Goal: Task Accomplishment & Management: Manage account settings

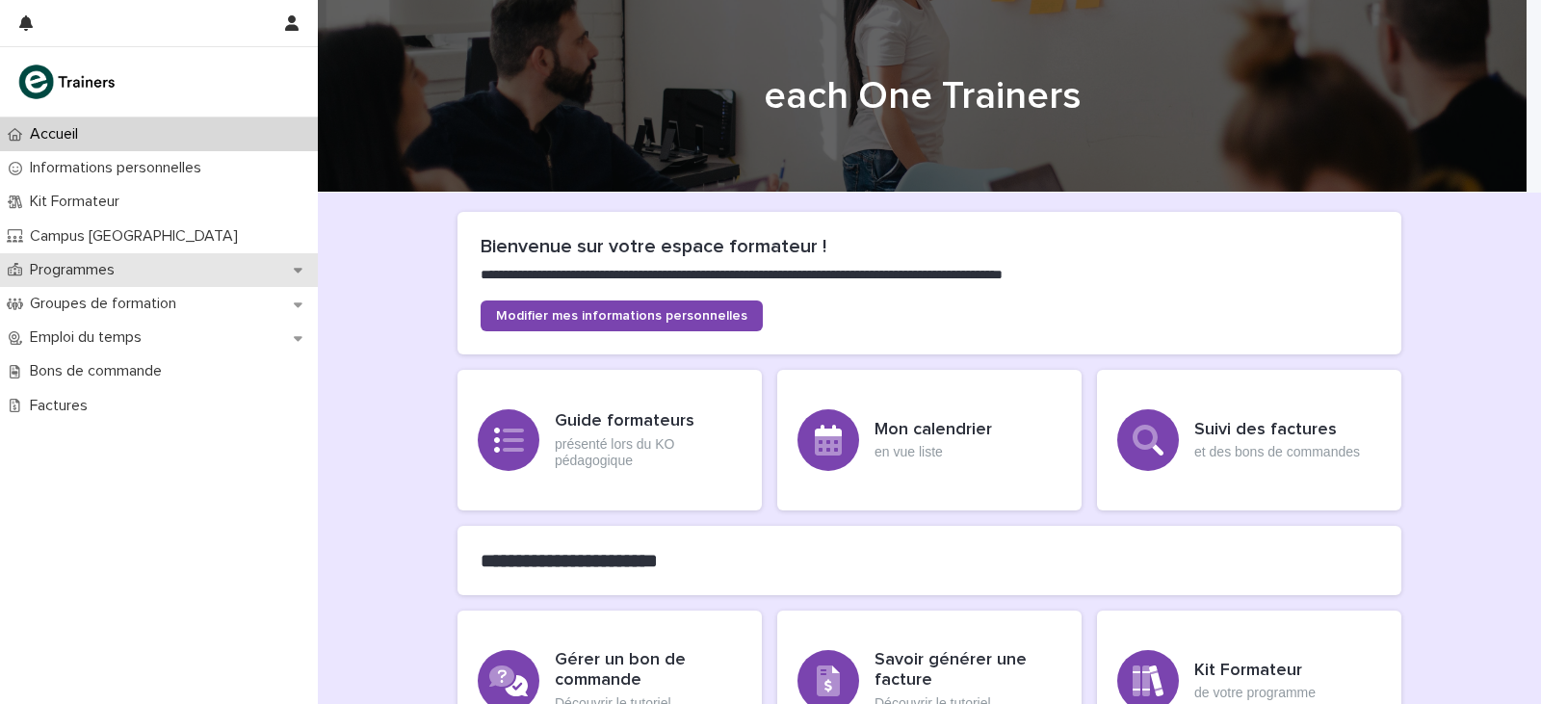
click at [288, 273] on div "Programmes" at bounding box center [159, 270] width 318 height 34
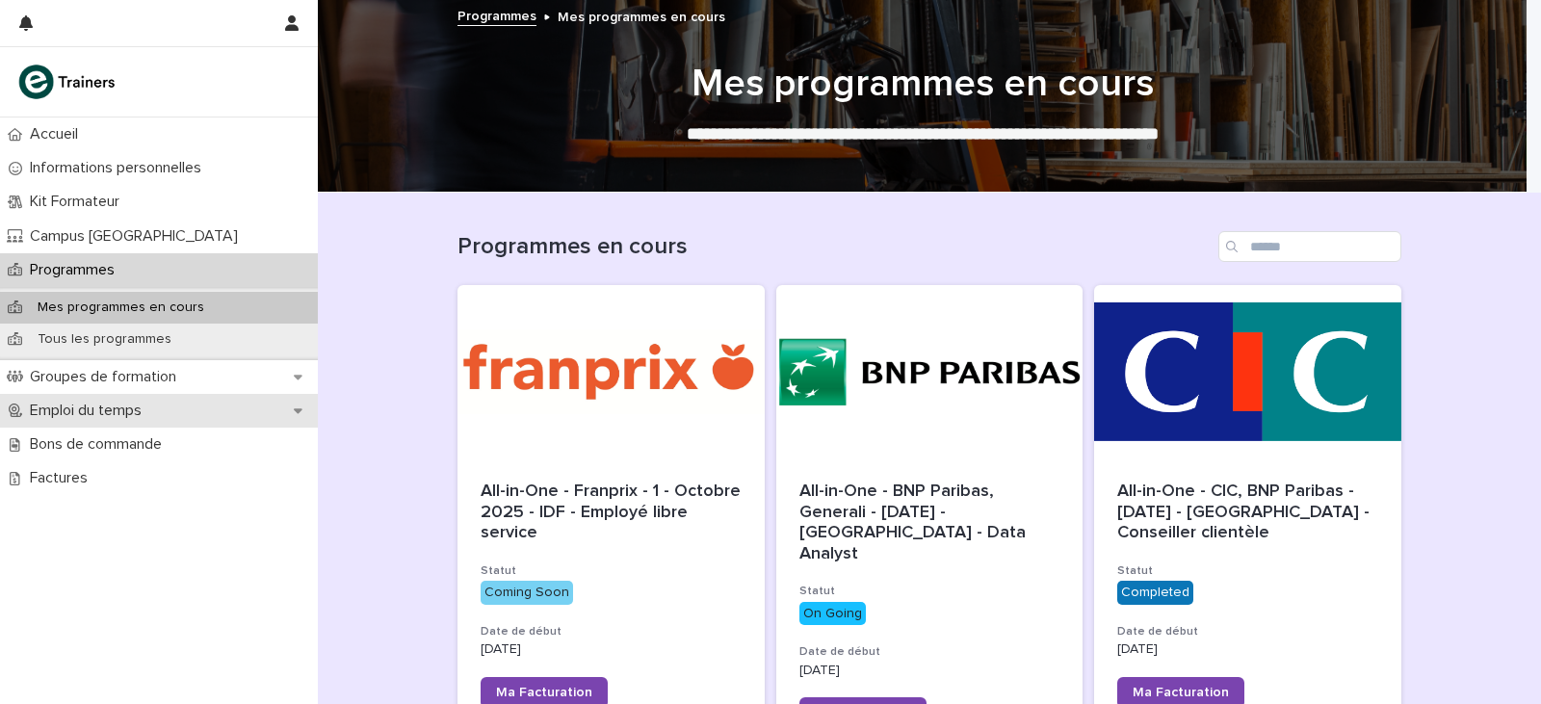
click at [123, 406] on p "Emploi du temps" at bounding box center [89, 411] width 135 height 18
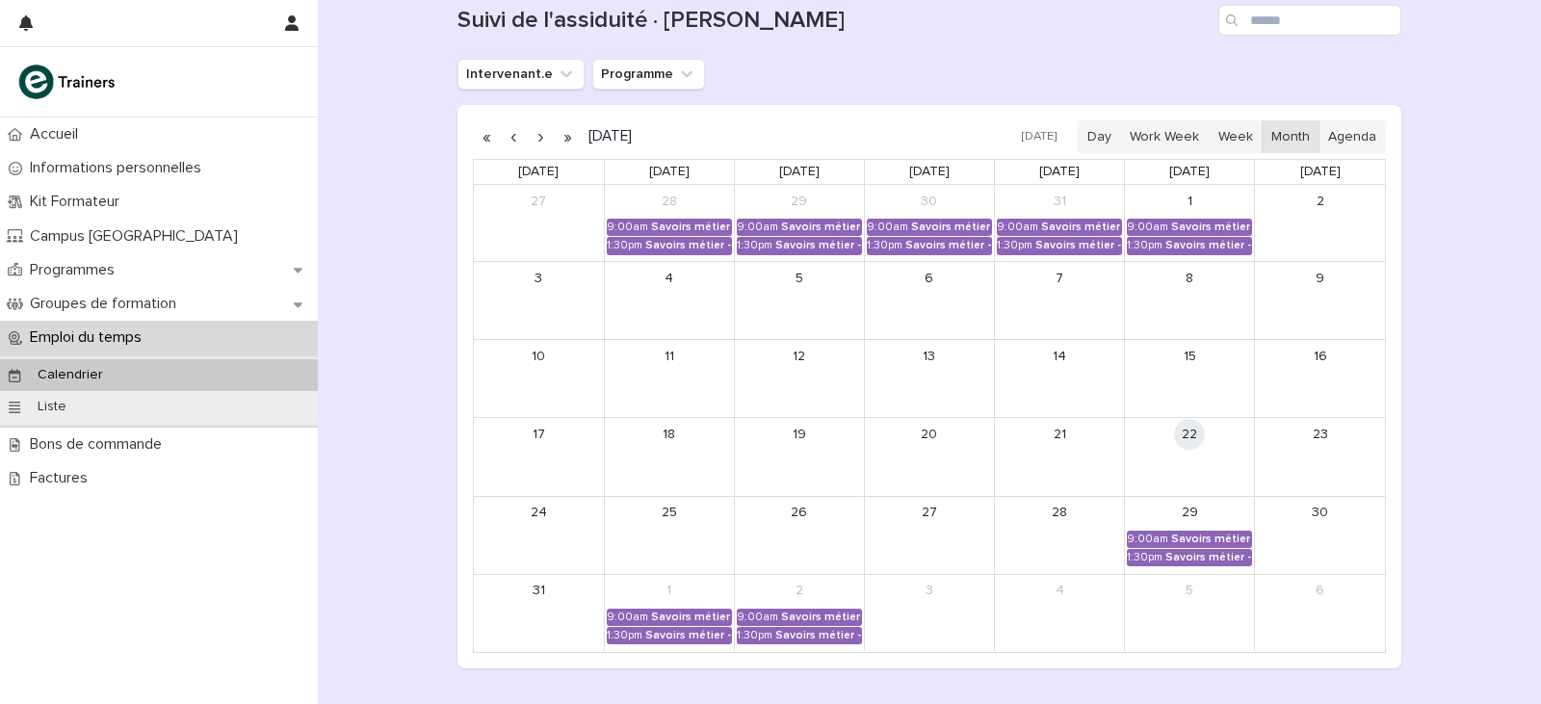
scroll to position [193, 0]
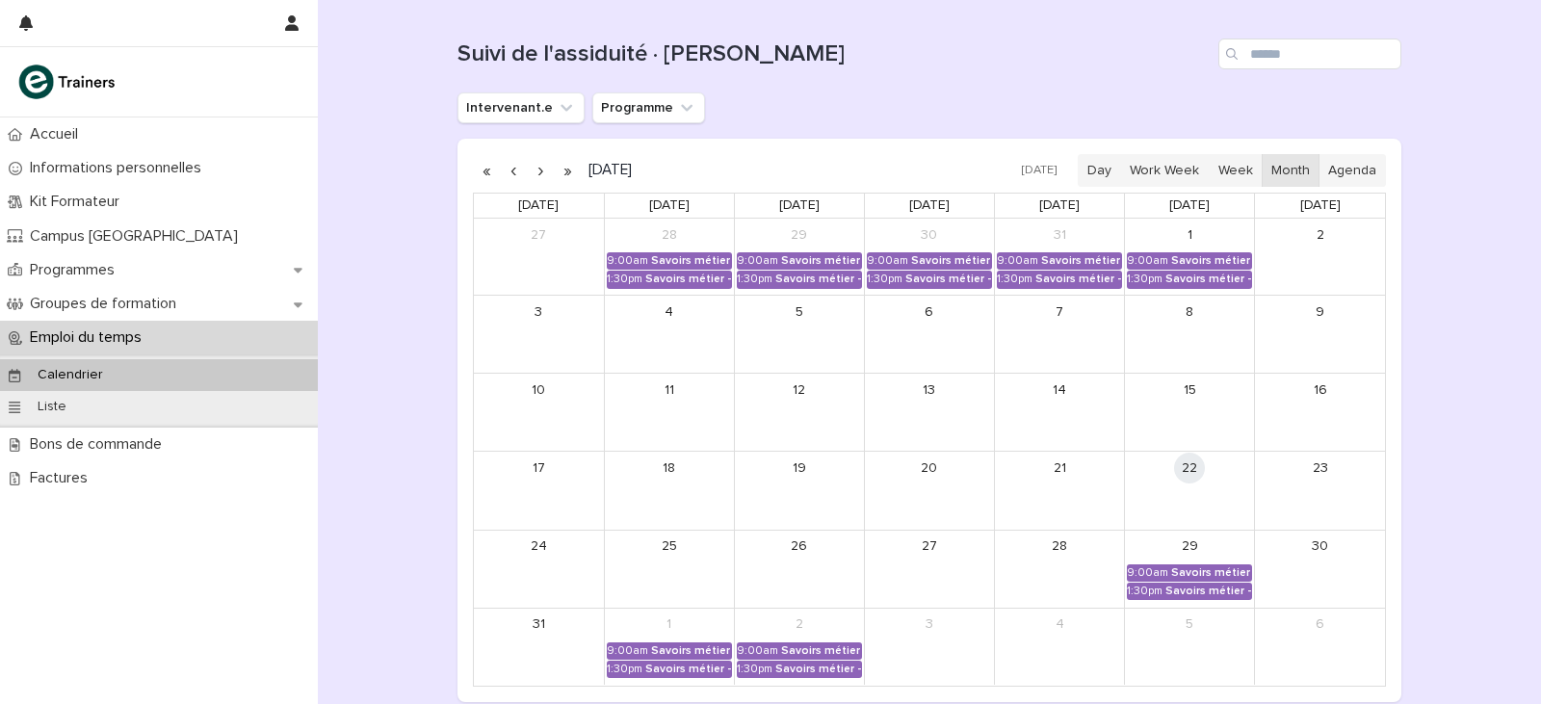
click at [532, 169] on button "button" at bounding box center [540, 170] width 27 height 31
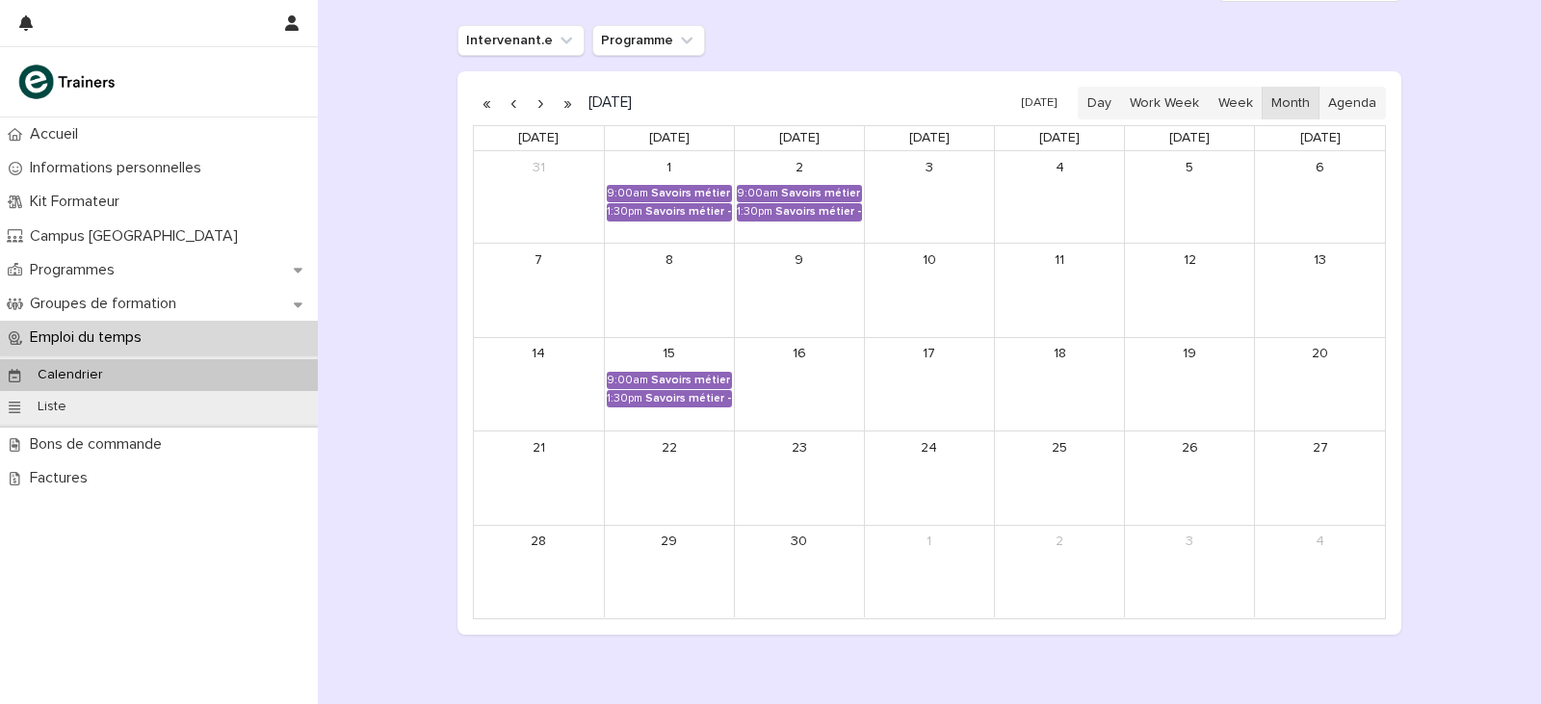
scroll to position [289, 0]
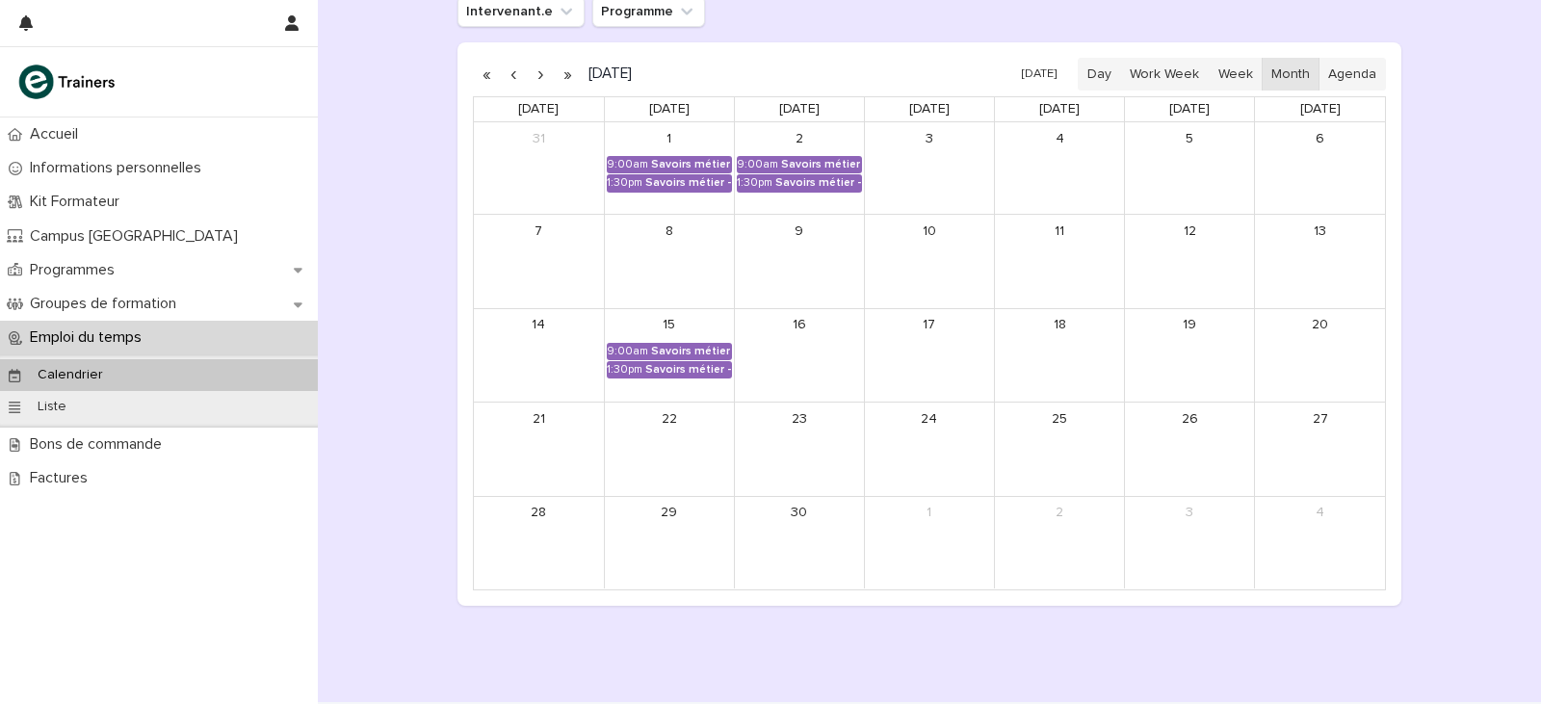
click at [532, 75] on button "button" at bounding box center [540, 74] width 27 height 31
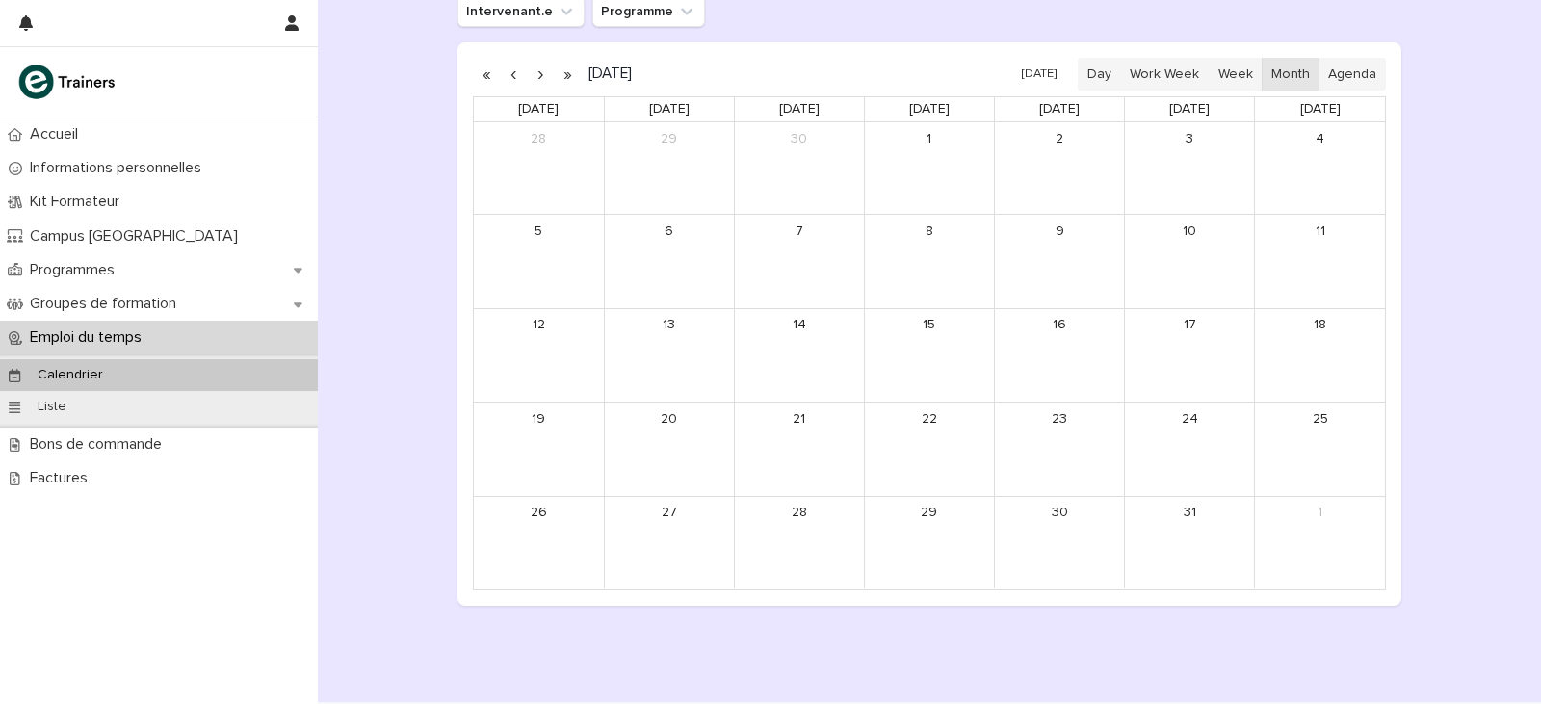
click at [531, 74] on button "button" at bounding box center [540, 74] width 27 height 31
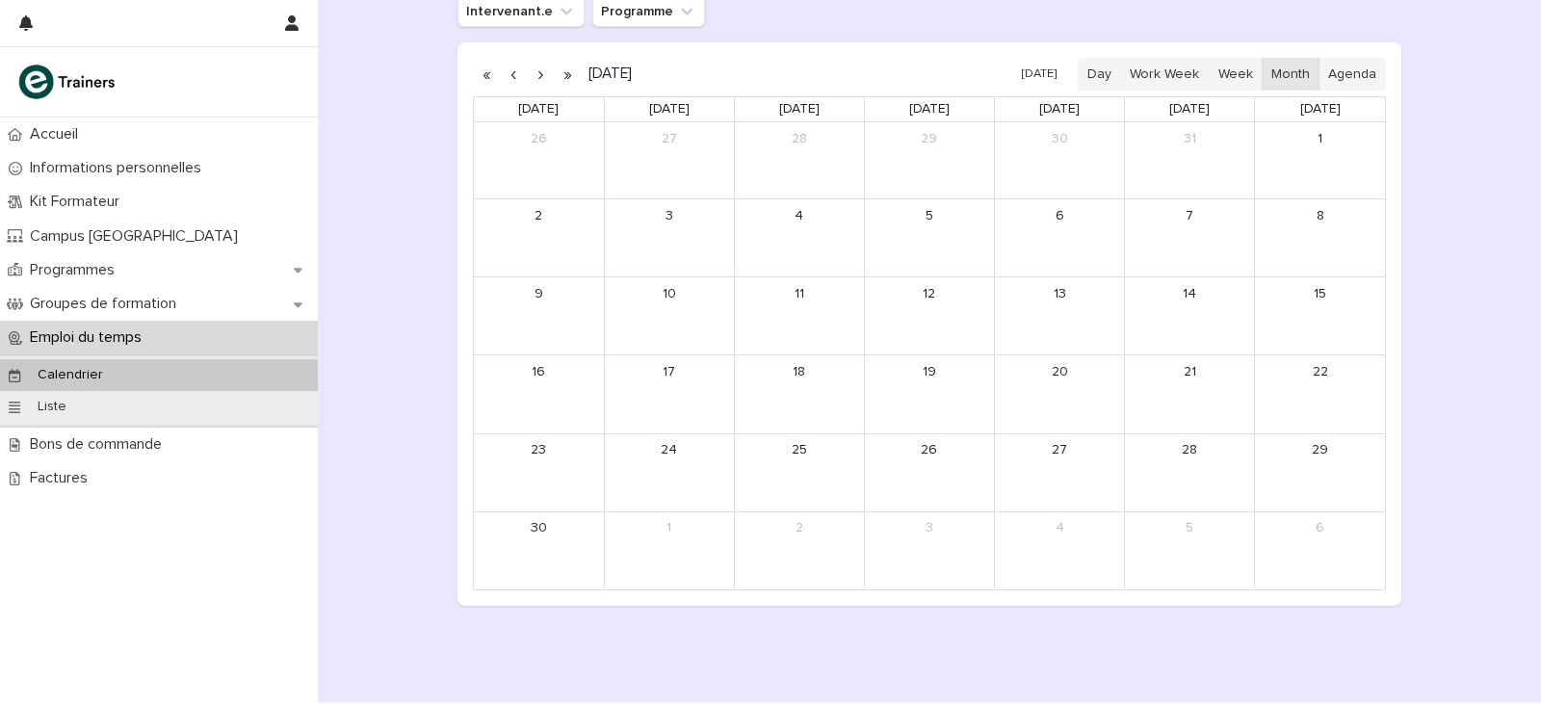
click at [500, 67] on button "button" at bounding box center [513, 74] width 27 height 31
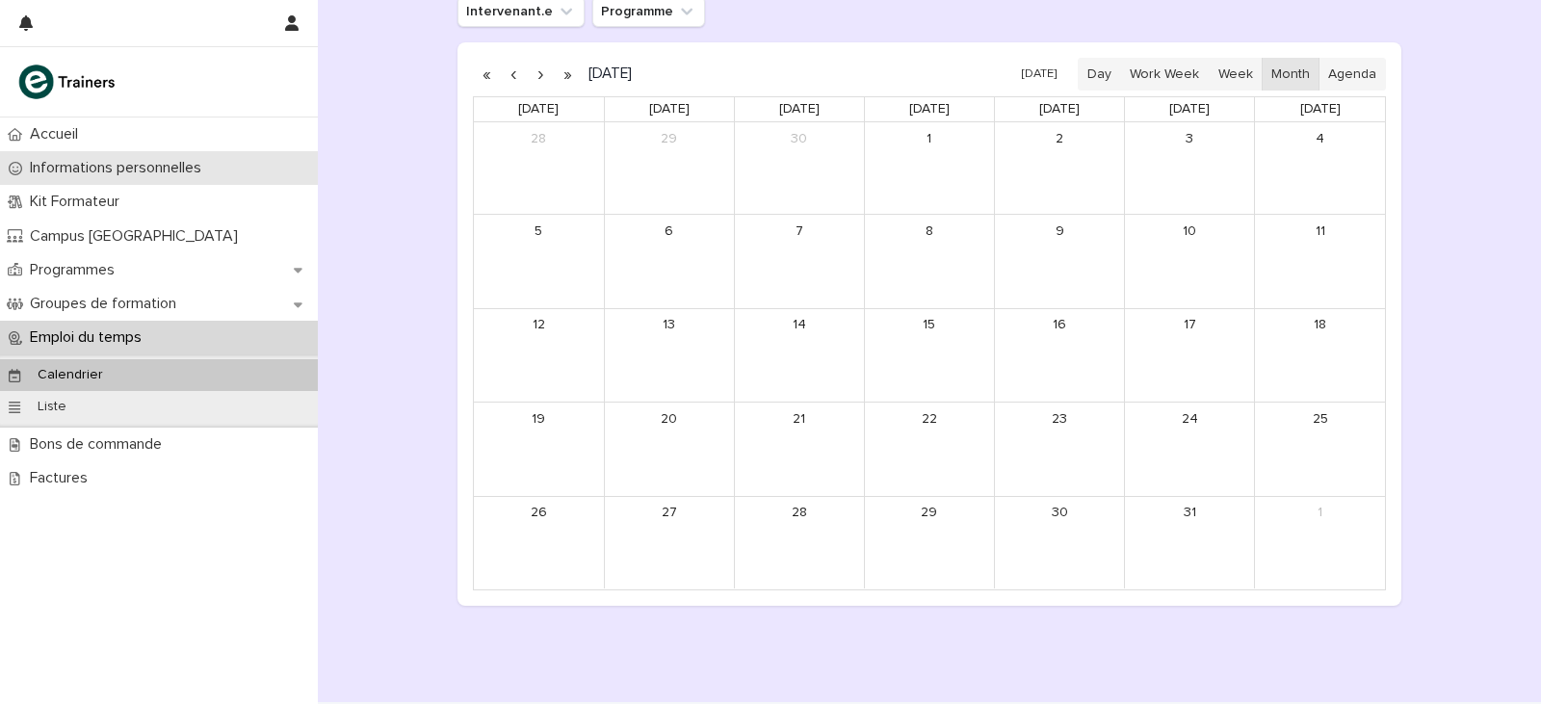
click at [164, 172] on p "Informations personnelles" at bounding box center [119, 168] width 195 height 18
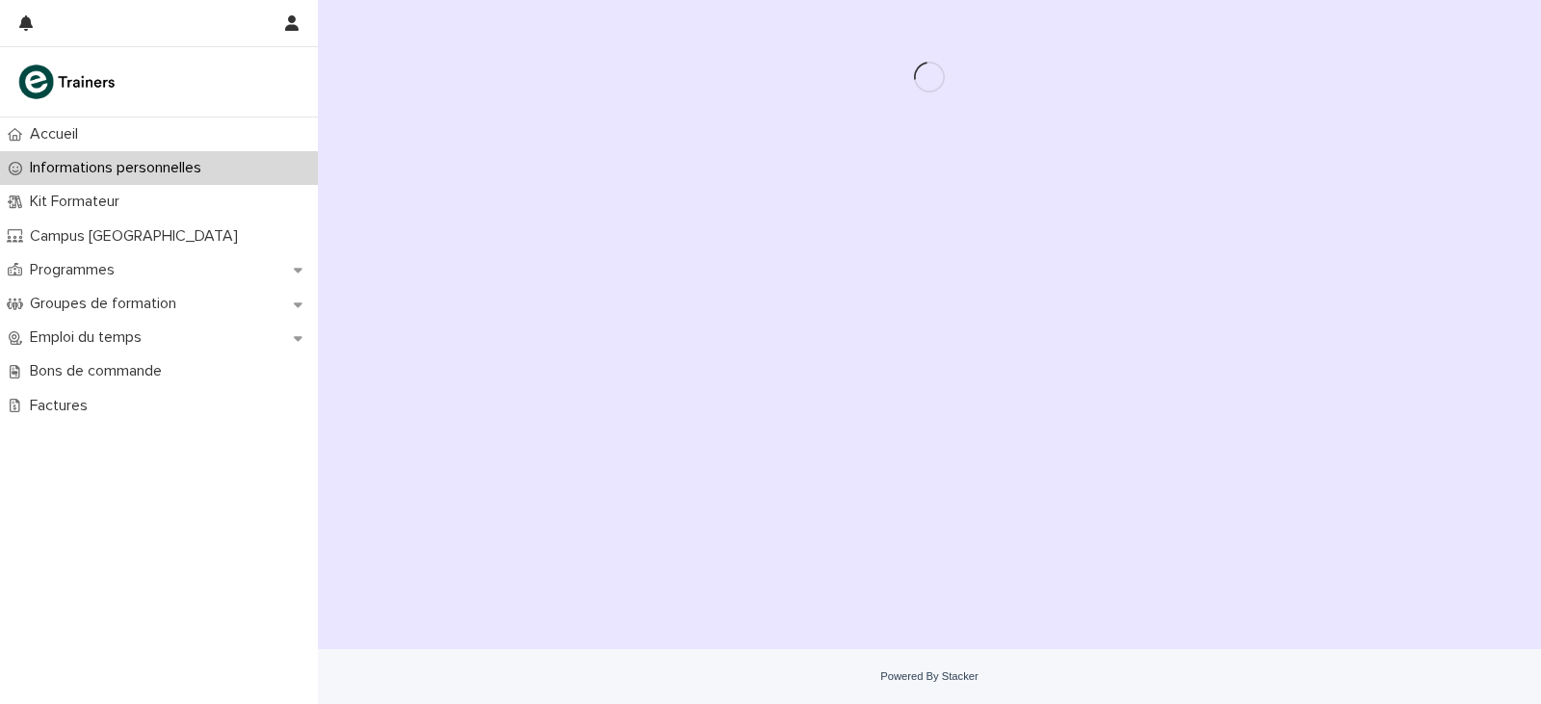
click at [158, 174] on p "Informations personnelles" at bounding box center [119, 168] width 195 height 18
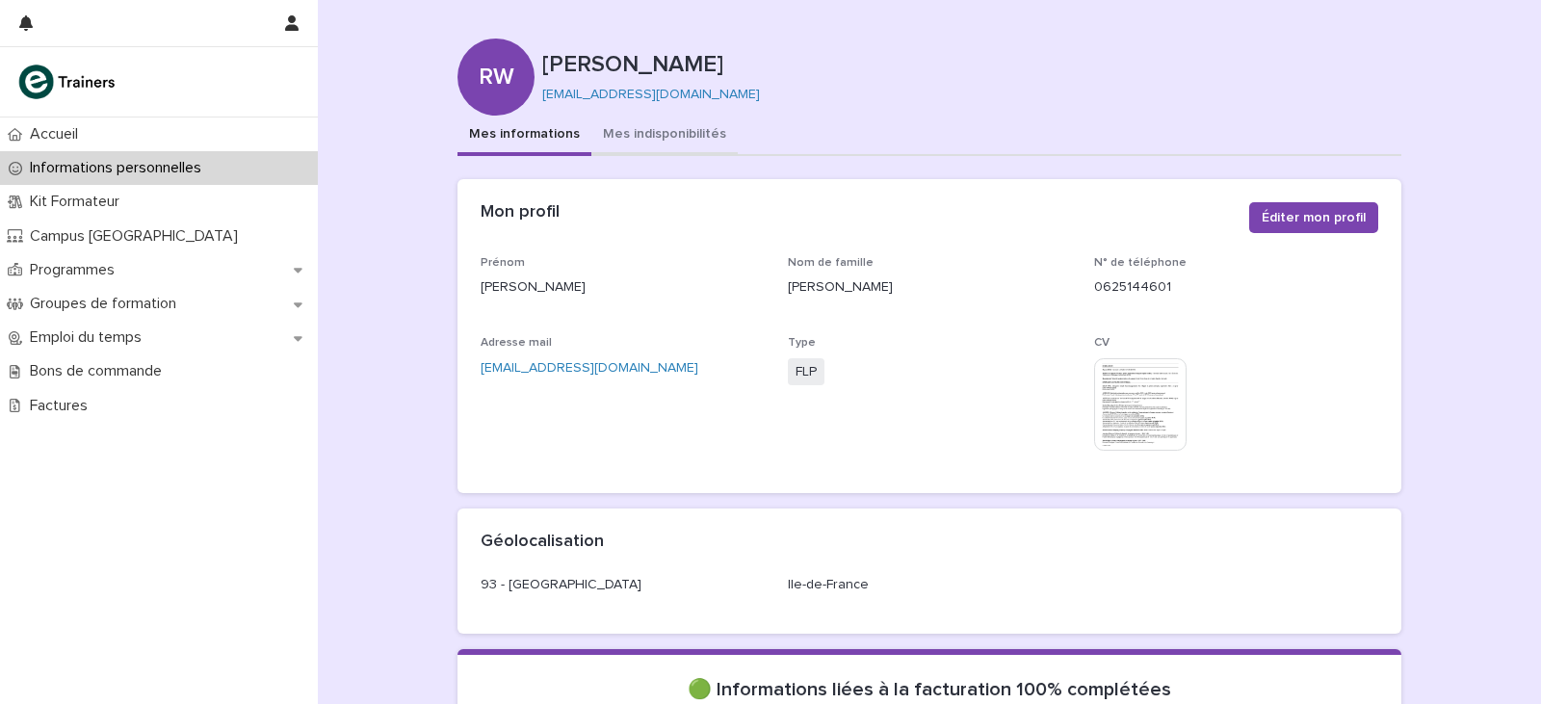
click at [672, 126] on button "Mes indisponibilités" at bounding box center [664, 136] width 146 height 40
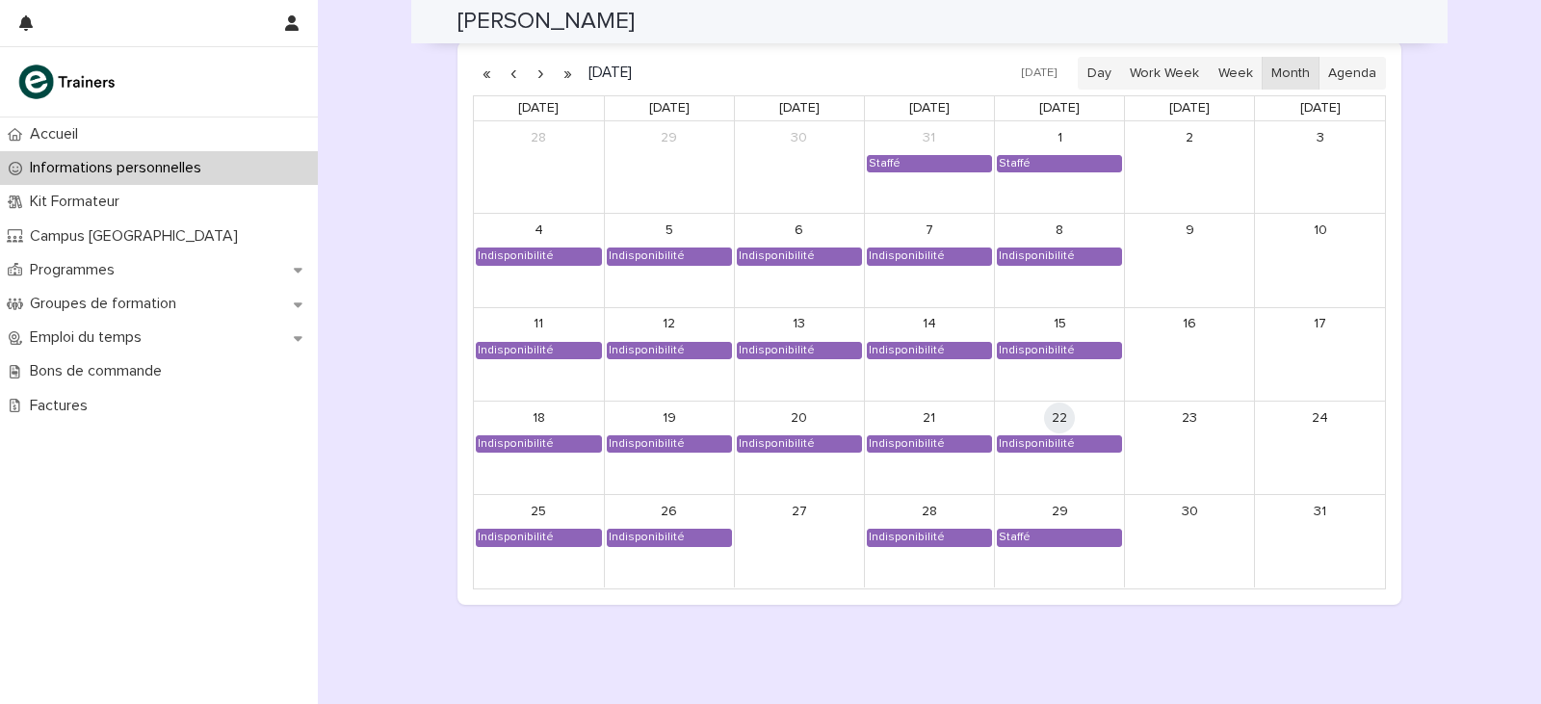
scroll to position [1617, 0]
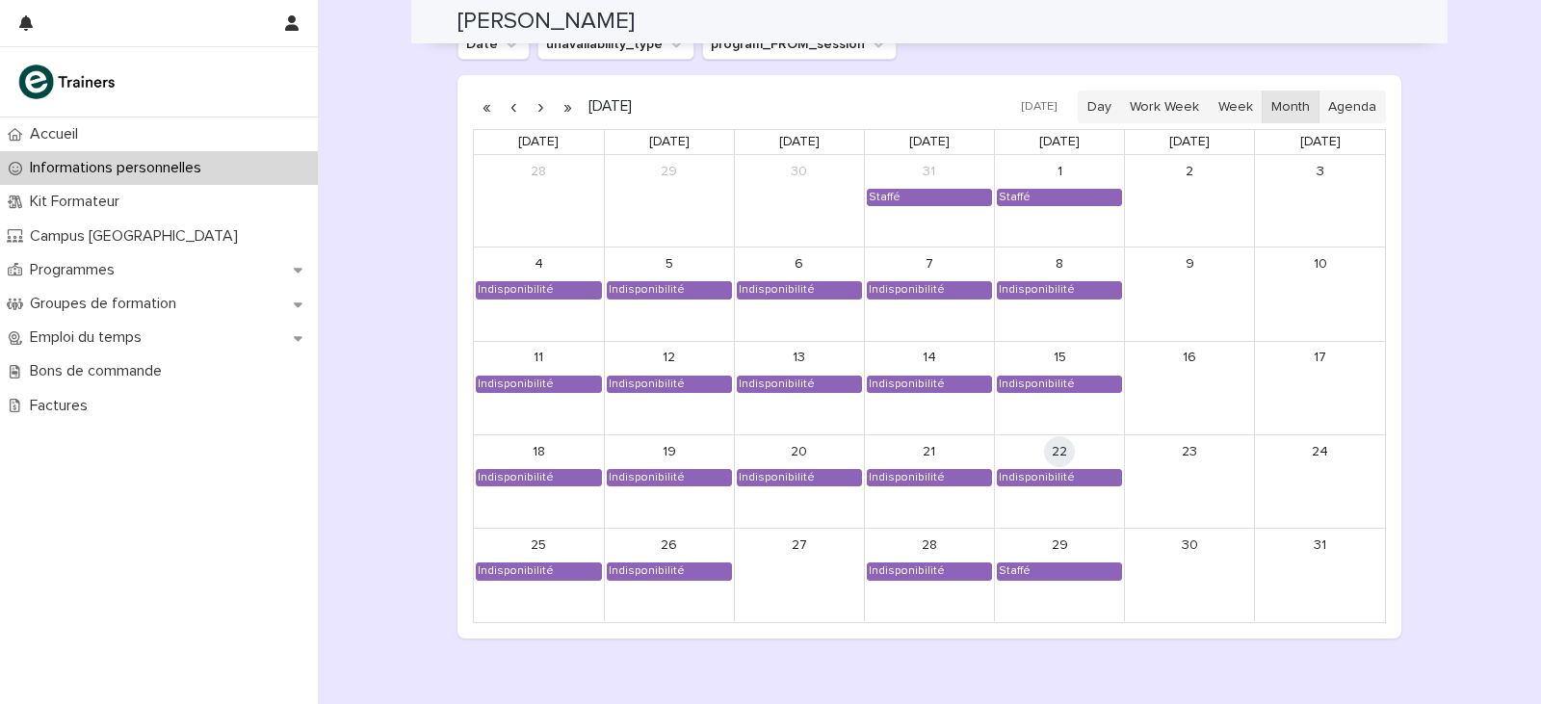
click at [529, 113] on button "button" at bounding box center [540, 106] width 27 height 31
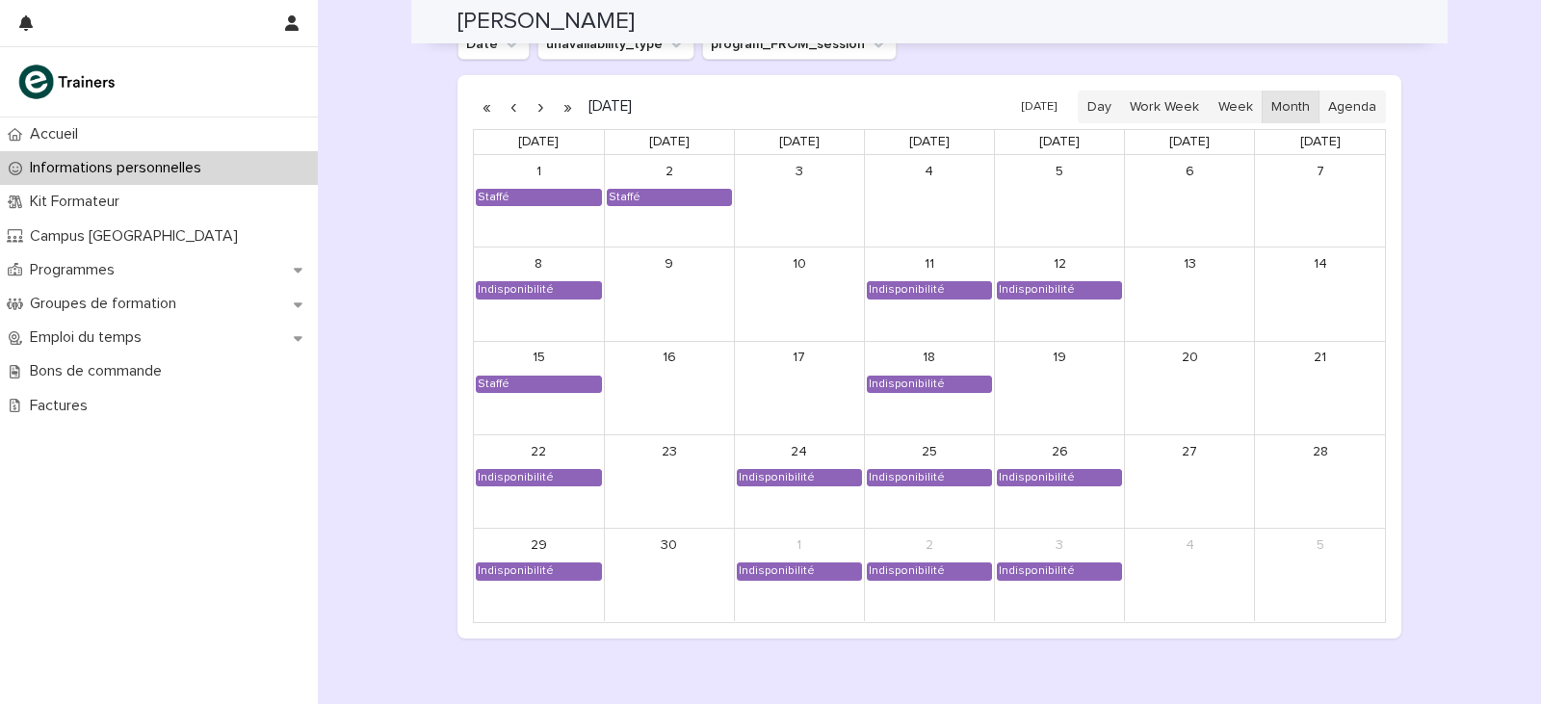
click at [541, 111] on button "button" at bounding box center [540, 106] width 27 height 31
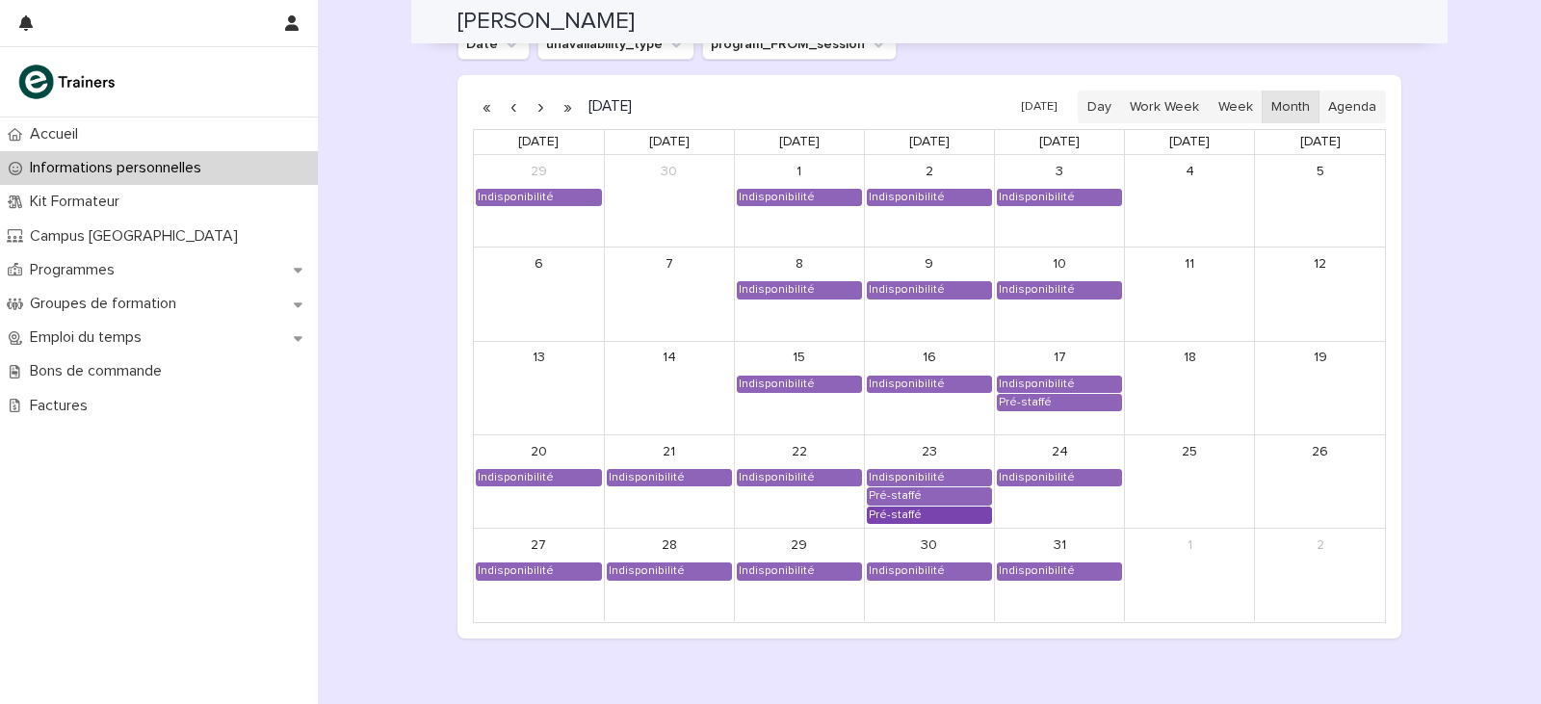
click at [919, 518] on div "Pré-staffé" at bounding box center [929, 514] width 123 height 15
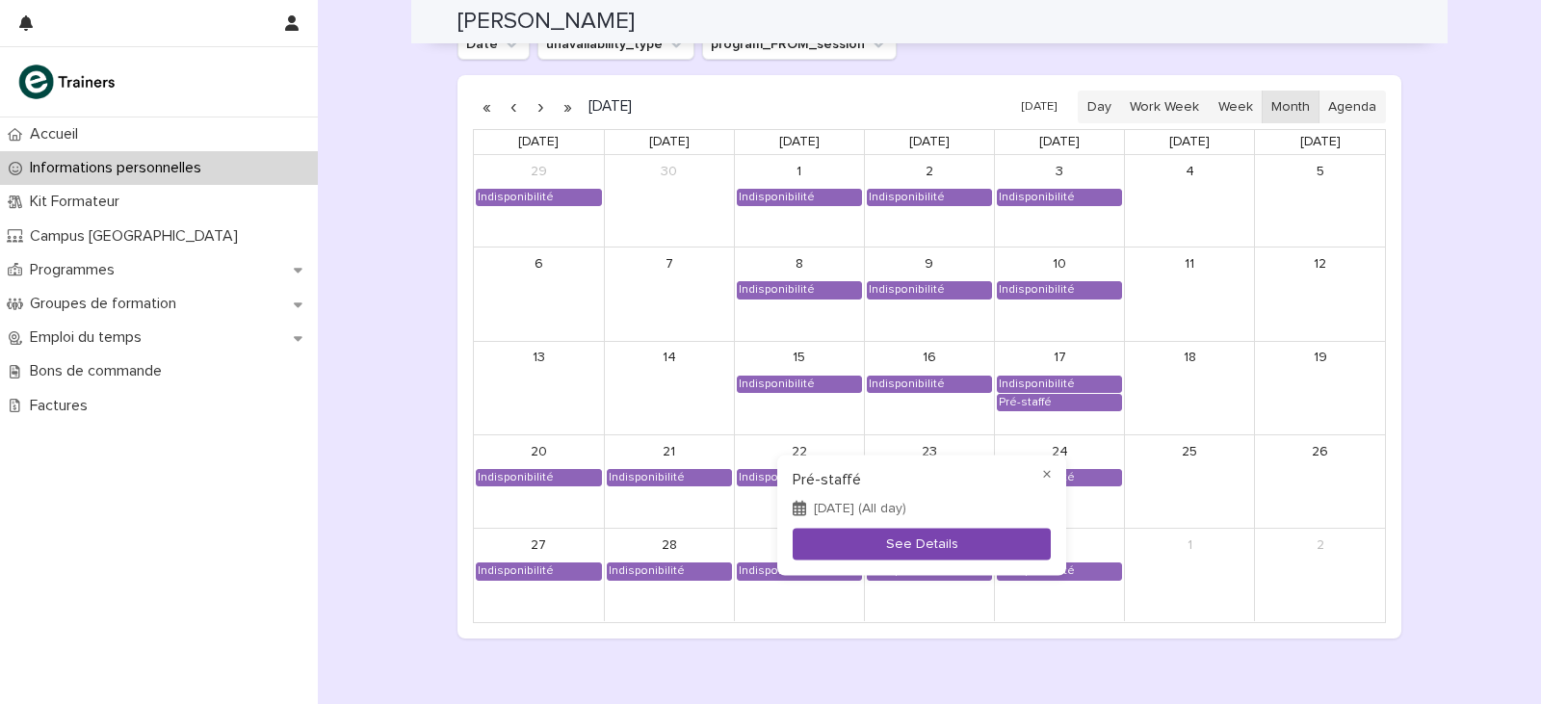
click at [922, 531] on button "See Details" at bounding box center [921, 544] width 258 height 32
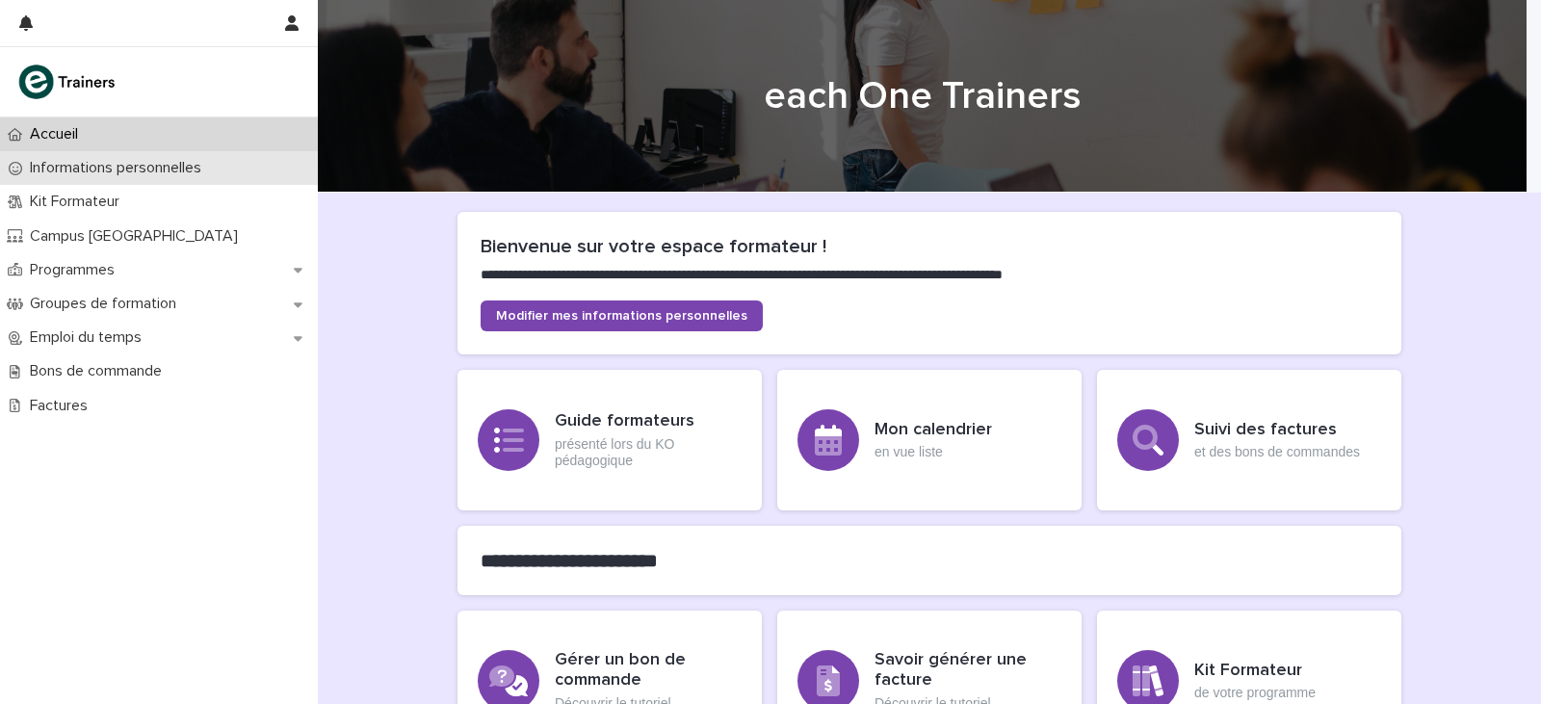
click at [191, 176] on p "Informations personnelles" at bounding box center [119, 168] width 195 height 18
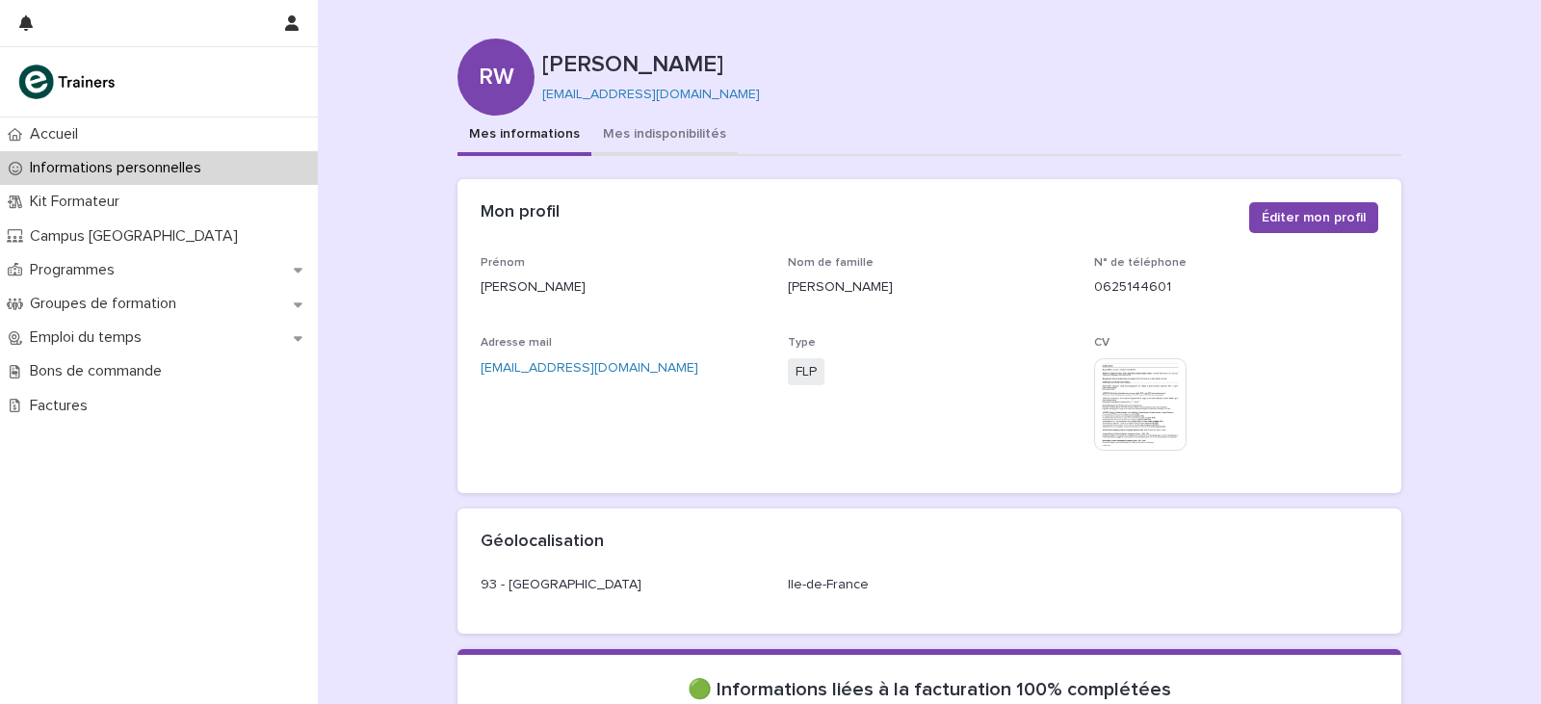
click at [646, 139] on button "Mes indisponibilités" at bounding box center [664, 136] width 146 height 40
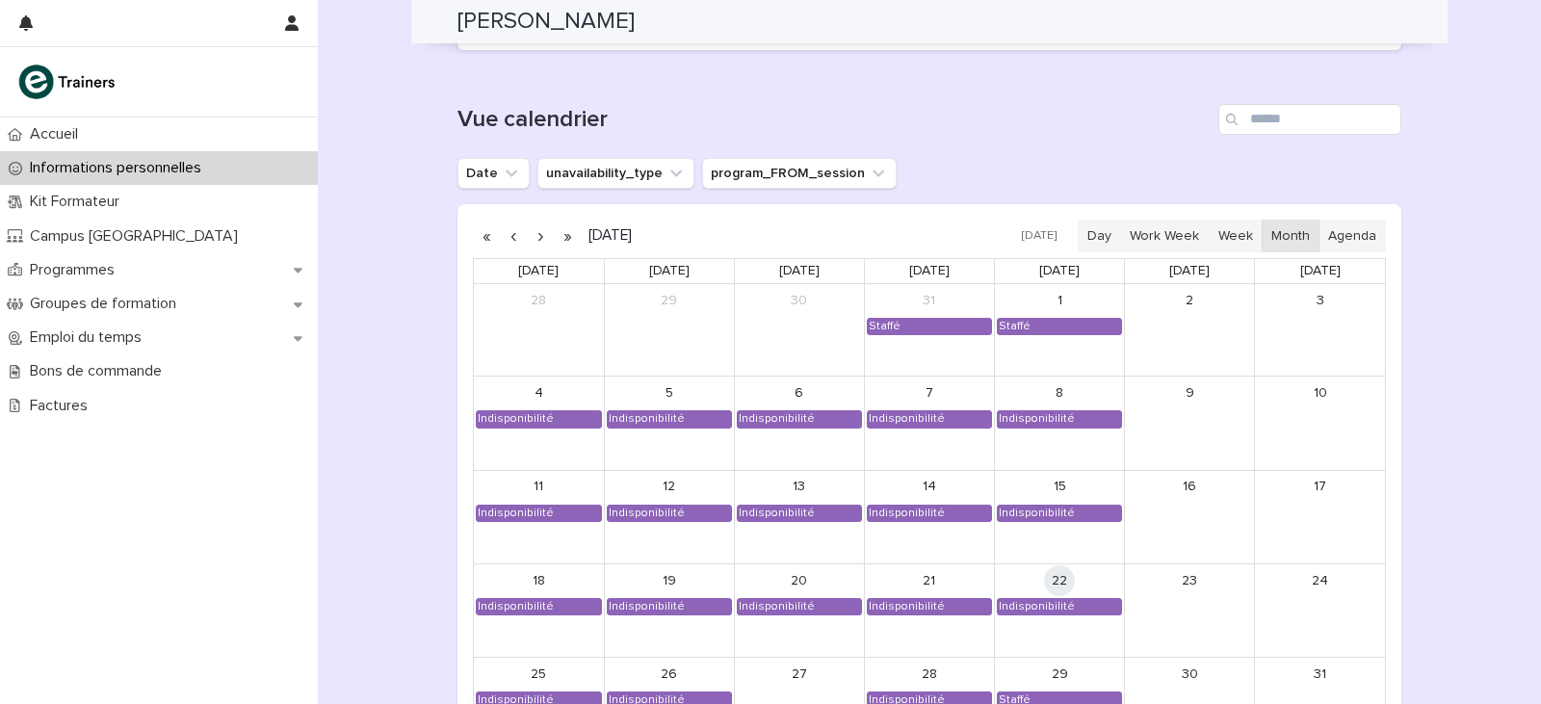
scroll to position [1637, 0]
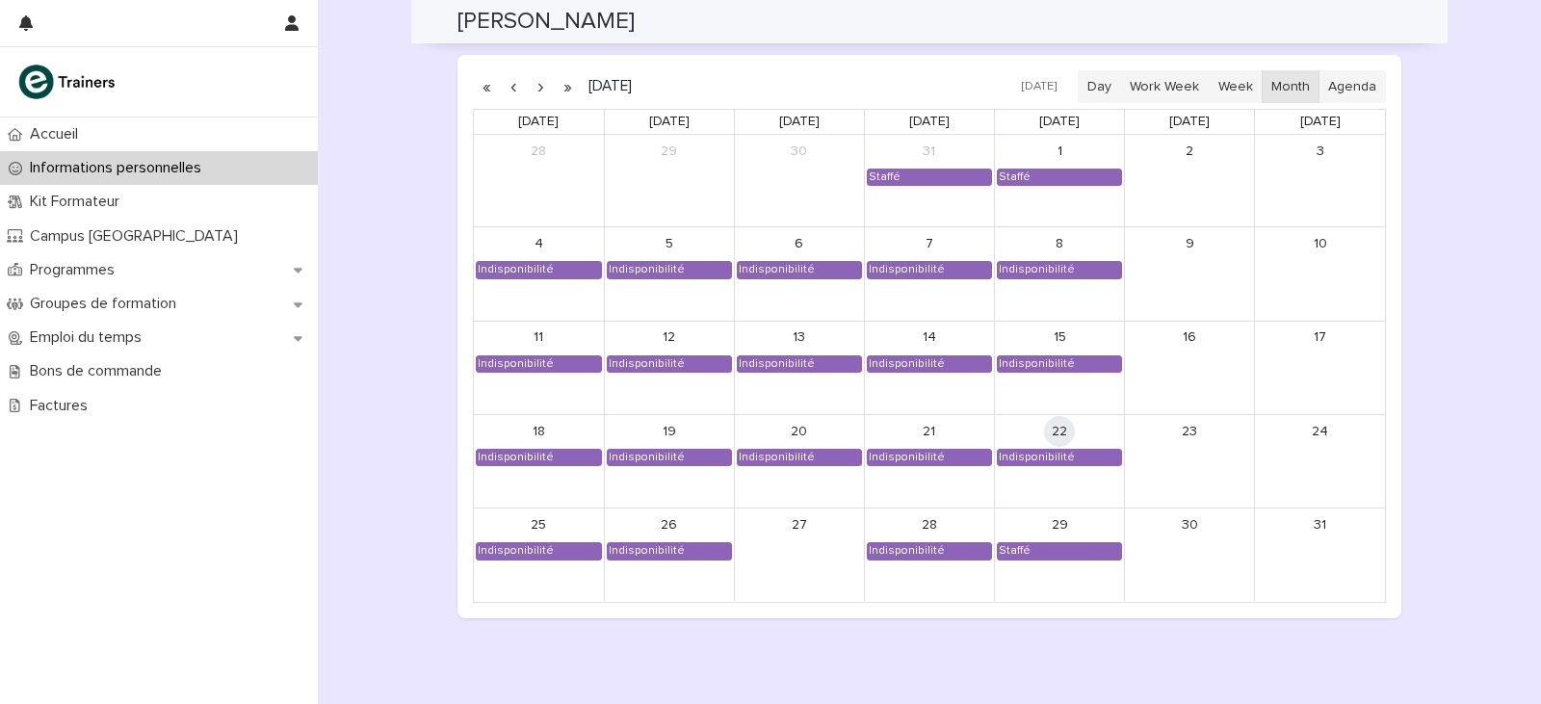
click at [527, 87] on button "button" at bounding box center [540, 86] width 27 height 31
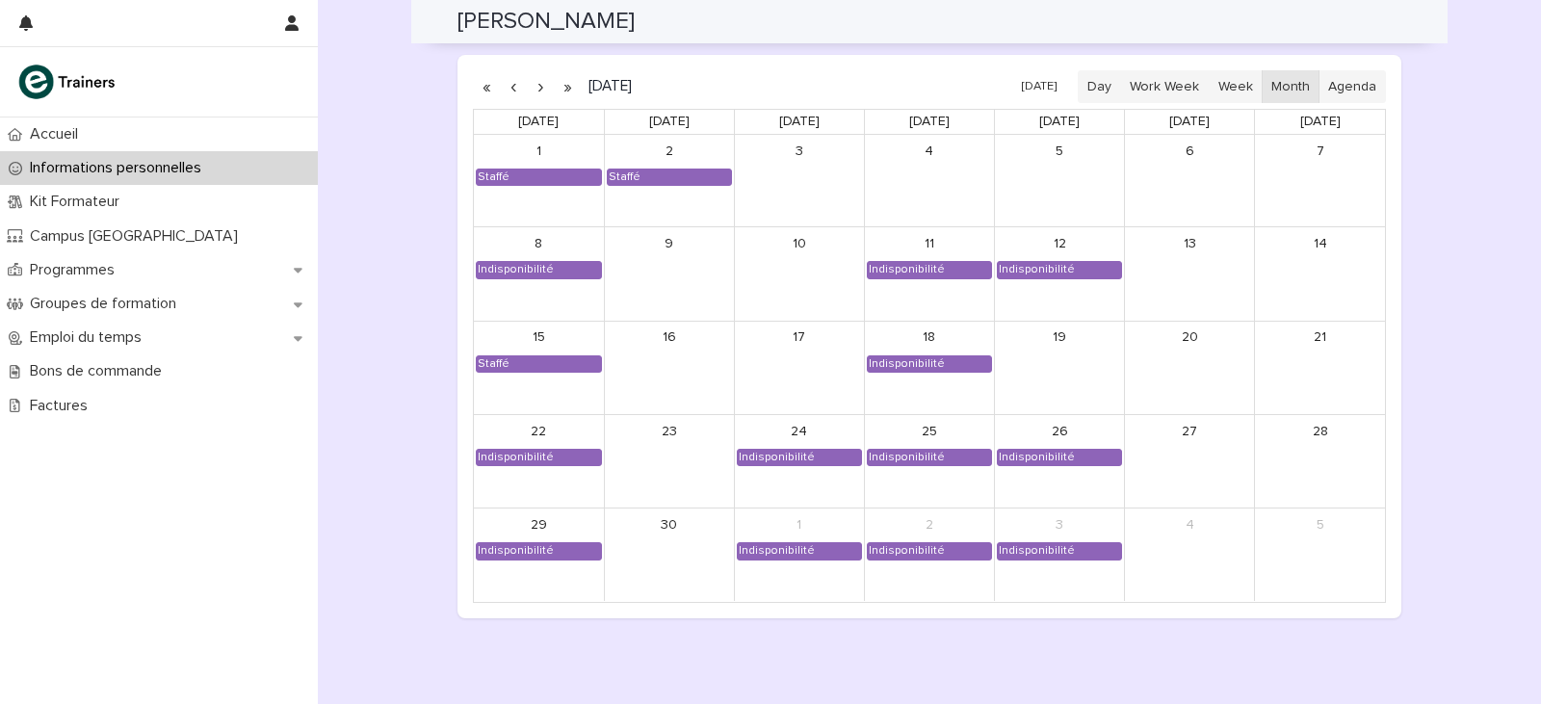
click at [530, 79] on button "button" at bounding box center [540, 86] width 27 height 31
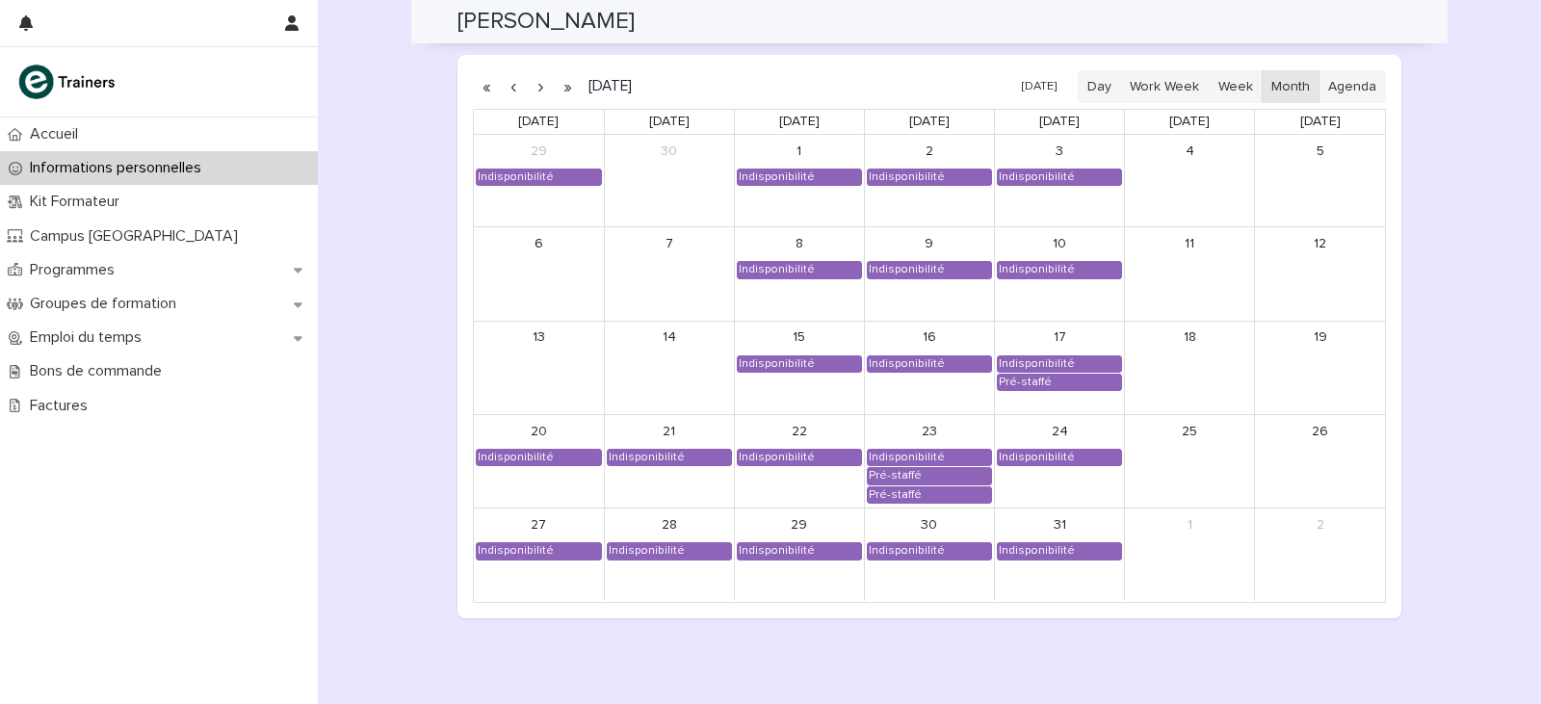
click at [535, 90] on button "button" at bounding box center [540, 86] width 27 height 31
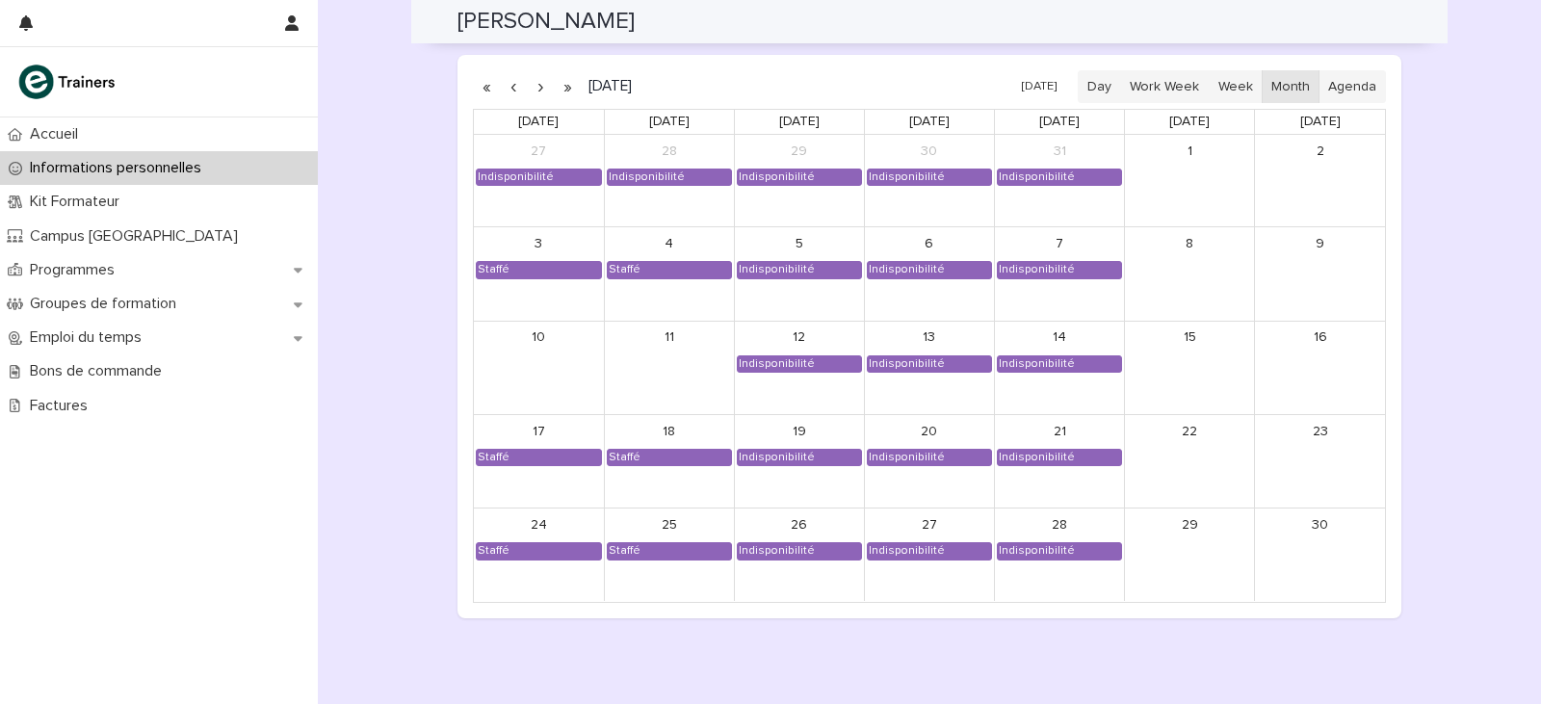
click at [533, 97] on button "button" at bounding box center [540, 86] width 27 height 31
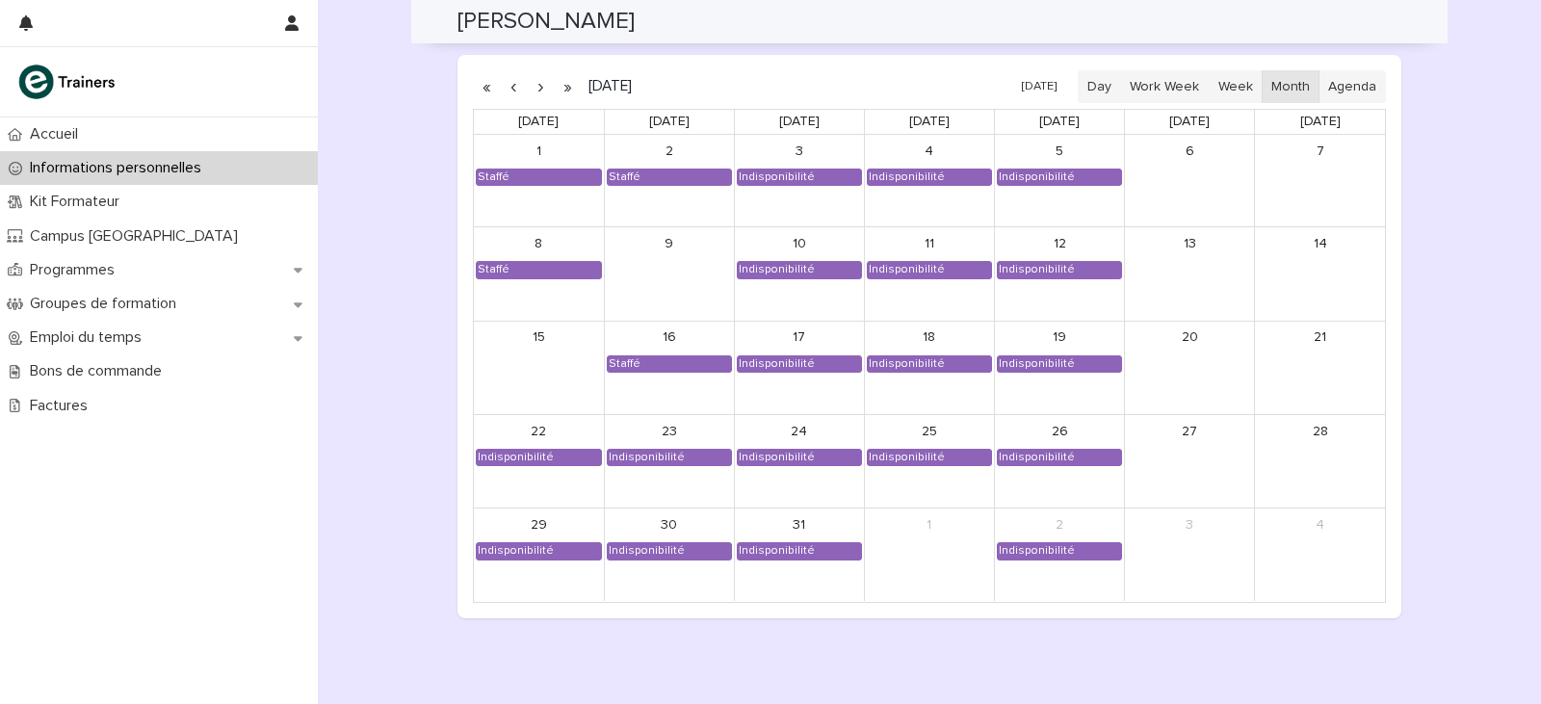
click at [507, 94] on button "button" at bounding box center [513, 86] width 27 height 31
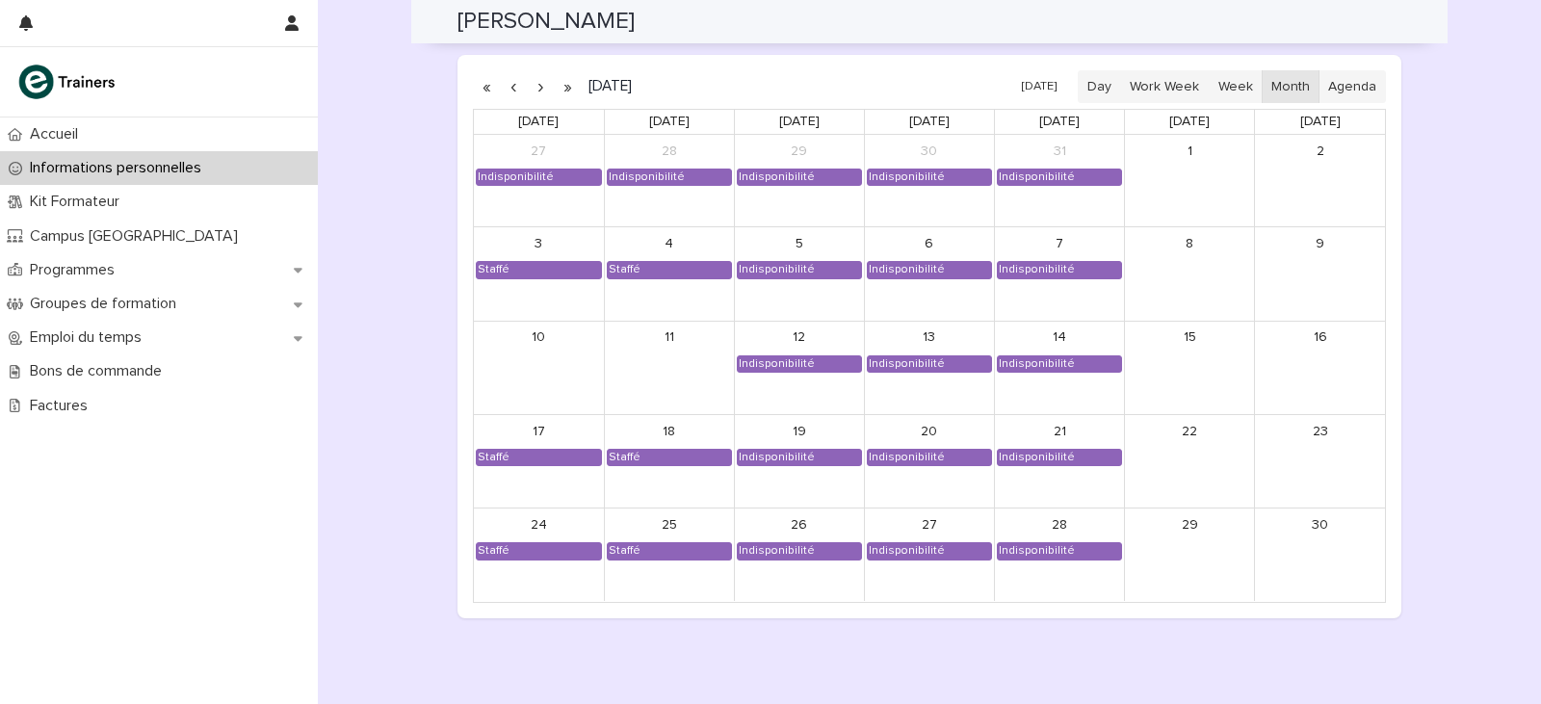
click at [538, 93] on button "button" at bounding box center [540, 86] width 27 height 31
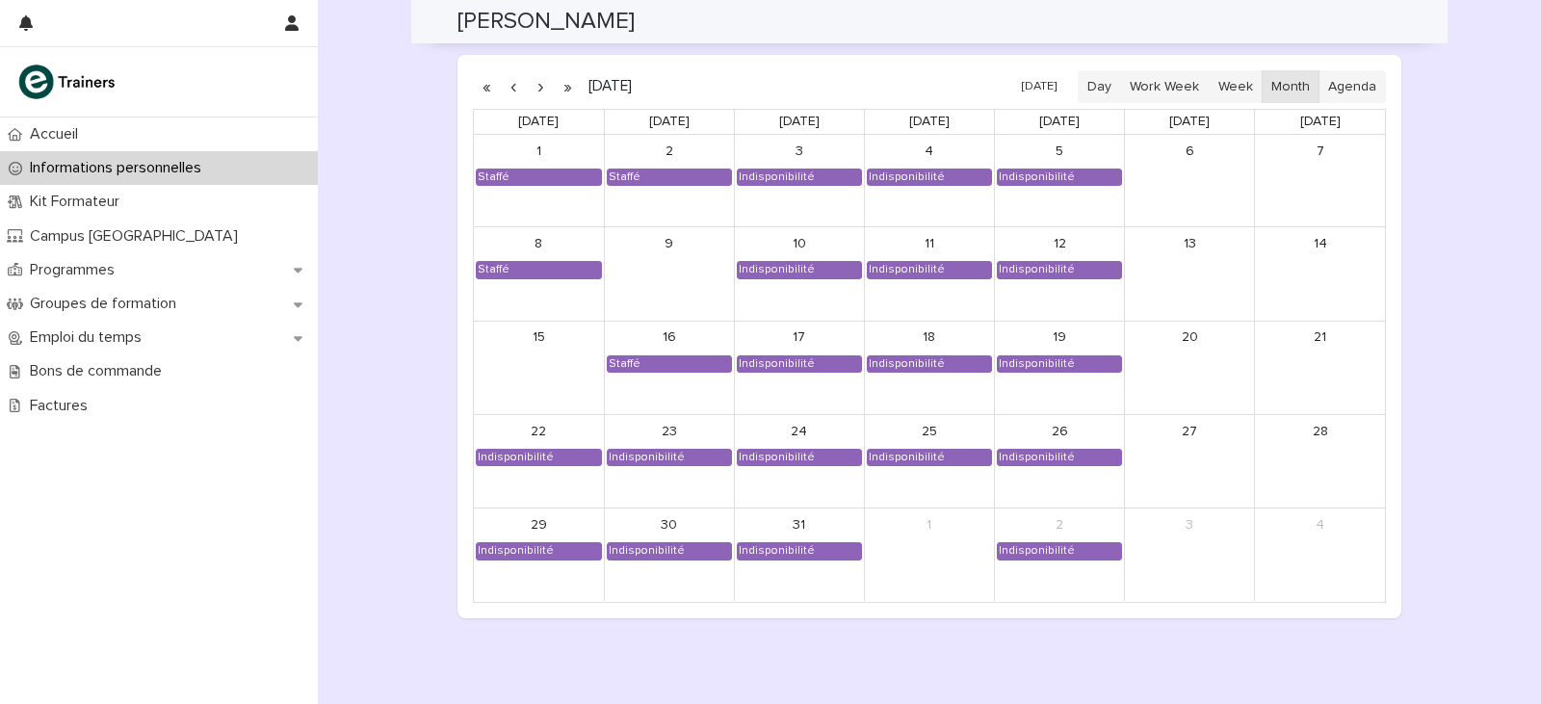
click at [513, 97] on button "button" at bounding box center [513, 86] width 27 height 31
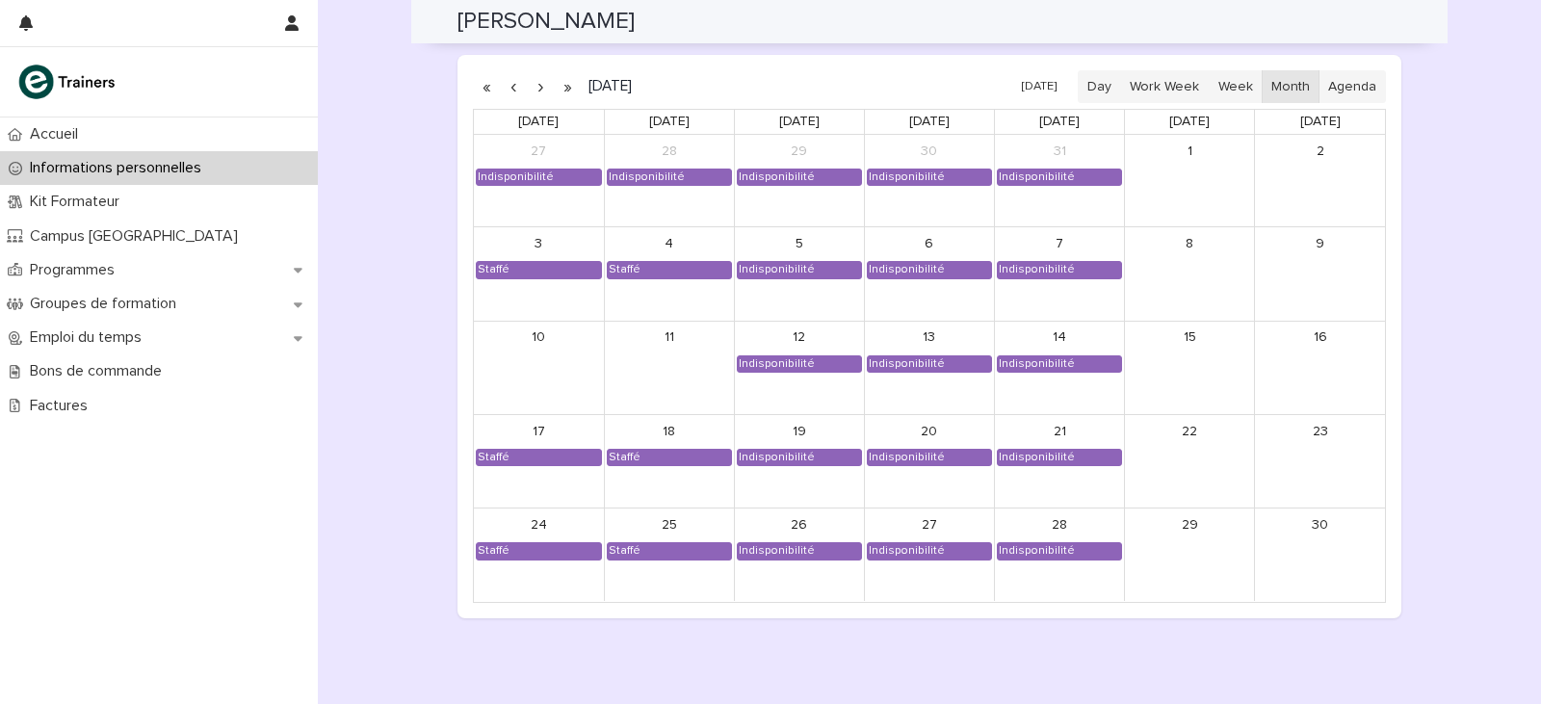
click at [529, 89] on button "button" at bounding box center [540, 86] width 27 height 31
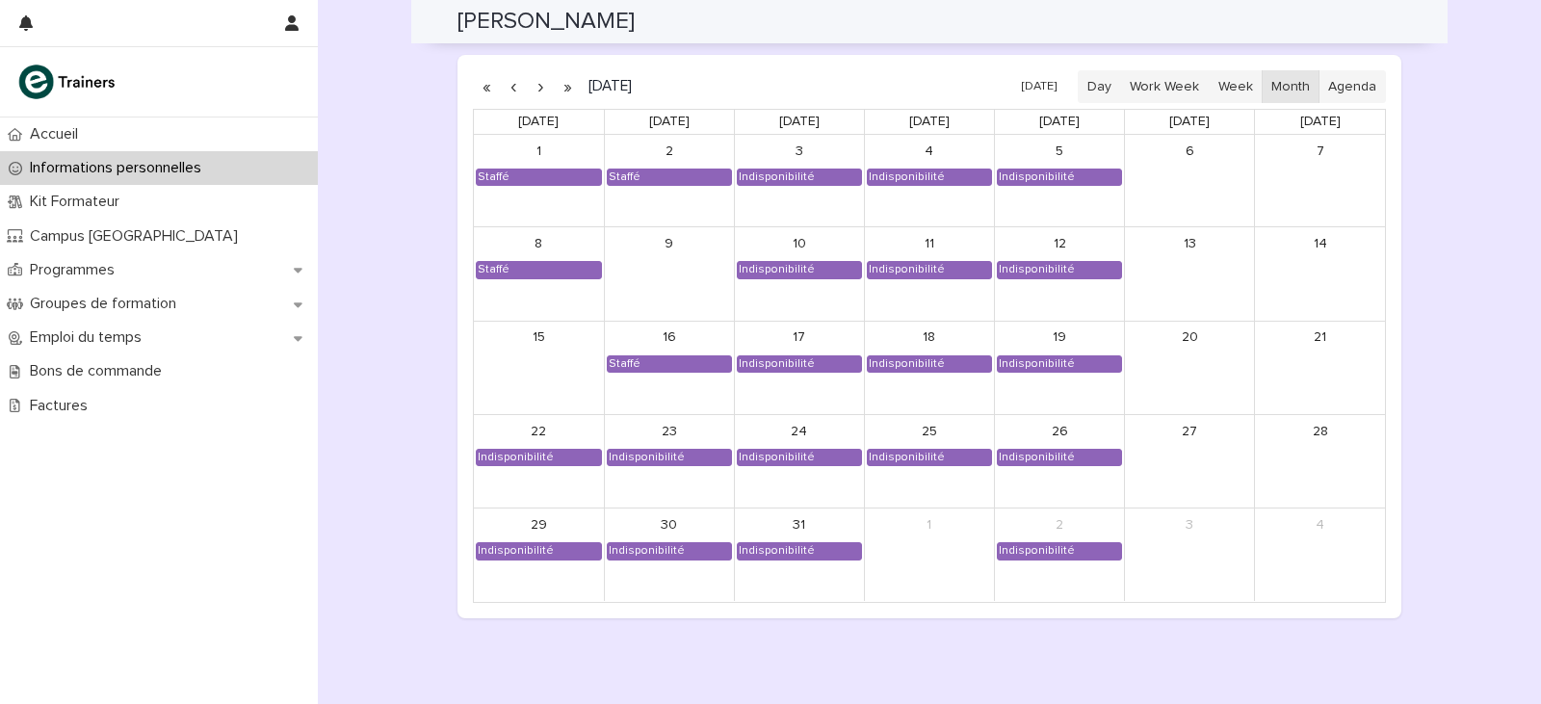
click at [529, 103] on div "[DATE] [DATE] Day Work Week Week Month Agenda" at bounding box center [929, 87] width 913 height 35
click at [531, 90] on button "button" at bounding box center [540, 86] width 27 height 31
